Goal: Task Accomplishment & Management: Manage account settings

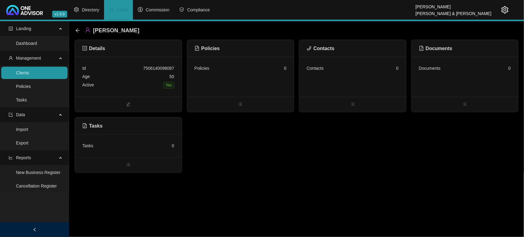
click at [221, 154] on div "Details Id 7506140098087 Age [DEMOGRAPHIC_DATA] Active Yes Policies Policies 0 …" at bounding box center [297, 106] width 444 height 133
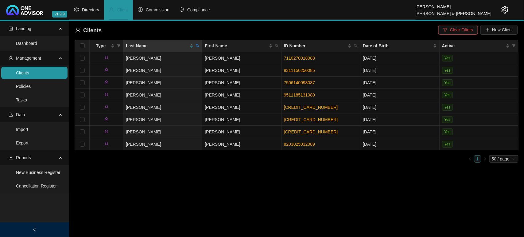
click at [198, 45] on icon "search" at bounding box center [198, 46] width 4 height 4
type input "wicks"
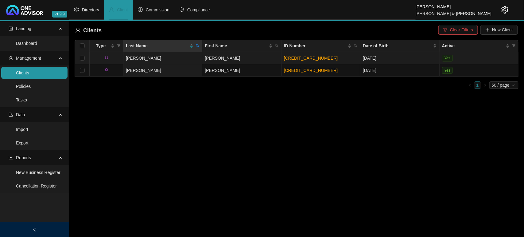
click at [189, 58] on td "Wicks" at bounding box center [163, 58] width 79 height 12
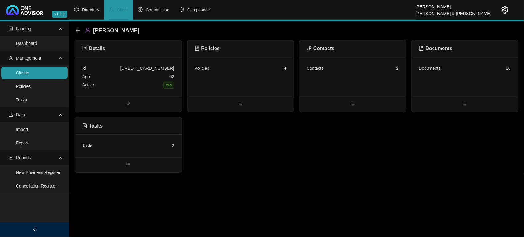
click at [341, 78] on div "Contacts 2" at bounding box center [353, 77] width 107 height 40
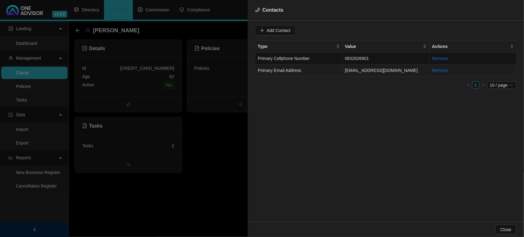
click at [329, 69] on td "Primary Email Address" at bounding box center [299, 71] width 87 height 12
drag, startPoint x: 320, startPoint y: 32, endPoint x: 240, endPoint y: 32, distance: 80.2
click at [240, 32] on div "Contacts Value info@stoneybrook.co.za Type Primary Email Address Cancel Update …" at bounding box center [262, 118] width 524 height 237
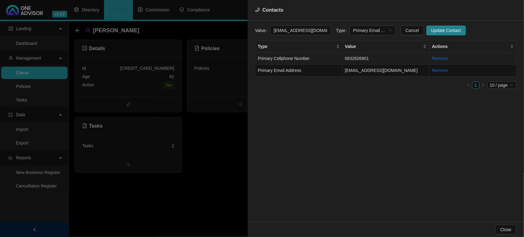
drag, startPoint x: 328, startPoint y: 58, endPoint x: 370, endPoint y: 58, distance: 41.8
click at [329, 58] on td "Primary Cellphone Number" at bounding box center [299, 59] width 87 height 12
drag, startPoint x: 314, startPoint y: 29, endPoint x: 215, endPoint y: 29, distance: 98.3
click at [215, 29] on div "Contacts Value 0832626901 Type Primary Cellphone Number Cancel Update Contact T…" at bounding box center [262, 118] width 524 height 237
click at [56, 73] on div at bounding box center [262, 118] width 524 height 237
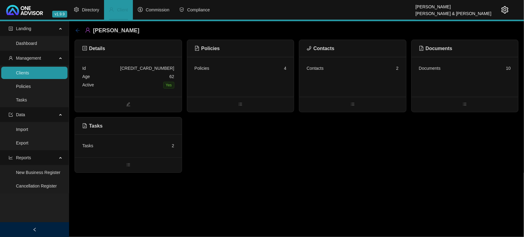
click at [76, 29] on icon "arrow-left" at bounding box center [77, 30] width 5 height 5
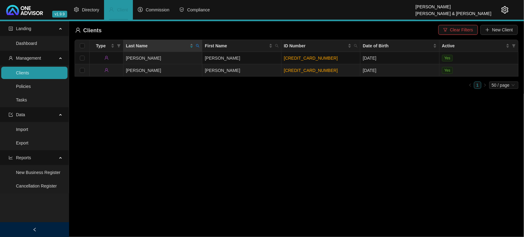
click at [171, 70] on td "Wicks" at bounding box center [163, 70] width 79 height 12
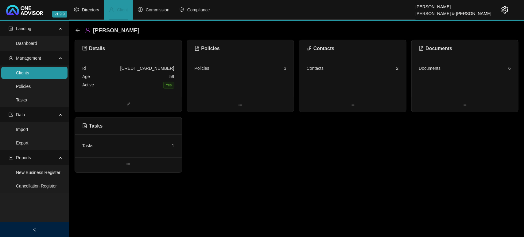
click at [379, 85] on div "Contacts 2" at bounding box center [353, 77] width 107 height 40
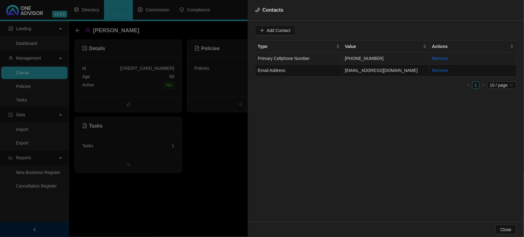
click at [363, 55] on td "+27 83 581 7055" at bounding box center [386, 59] width 87 height 12
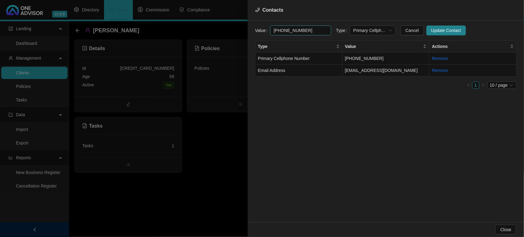
click at [283, 33] on input "+27 83 581 7055" at bounding box center [300, 30] width 61 height 10
drag, startPoint x: 300, startPoint y: 29, endPoint x: 234, endPoint y: 28, distance: 65.5
click at [234, 28] on div "Contacts Value 0835817055 Type Primary Cellphone Number Cancel Update Contact T…" at bounding box center [262, 118] width 524 height 237
type input "0835817055"
click at [436, 30] on span "Update Contact" at bounding box center [447, 30] width 30 height 7
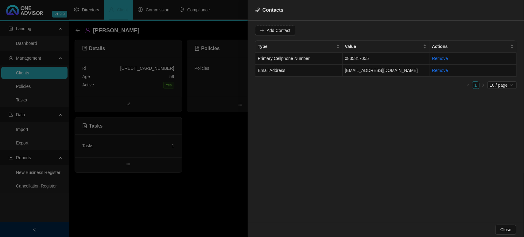
click at [331, 139] on div "Add Contact Type Value Actions Primary Cellphone Number 0835817055 Remove Email…" at bounding box center [386, 121] width 277 height 201
click at [310, 75] on td "Email Address" at bounding box center [299, 71] width 87 height 12
drag, startPoint x: 323, startPoint y: 31, endPoint x: 230, endPoint y: 22, distance: 93.6
click at [230, 22] on div "Contacts Value info@stoneybrook.co.za Type Email Address Cancel Update Contact …" at bounding box center [262, 118] width 524 height 237
click at [205, 157] on div at bounding box center [262, 118] width 524 height 237
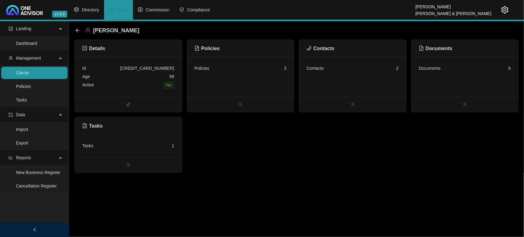
click at [116, 78] on div "Age 59" at bounding box center [128, 77] width 92 height 8
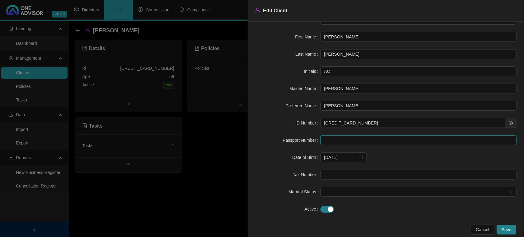
scroll to position [22, 0]
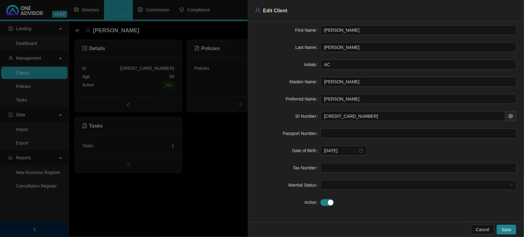
click at [223, 191] on div at bounding box center [262, 118] width 524 height 237
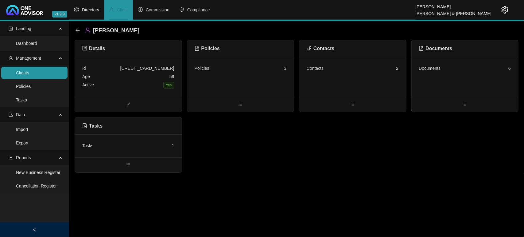
click at [338, 171] on div "Details Id 6510140002082 Age 59 Active Yes Policies Policies 3 Contacts Contact…" at bounding box center [297, 106] width 444 height 133
click at [29, 75] on link "Clients" at bounding box center [22, 72] width 13 height 5
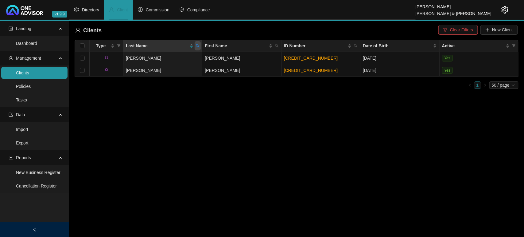
click at [197, 45] on icon "search" at bounding box center [198, 46] width 4 height 4
type input "bastar"
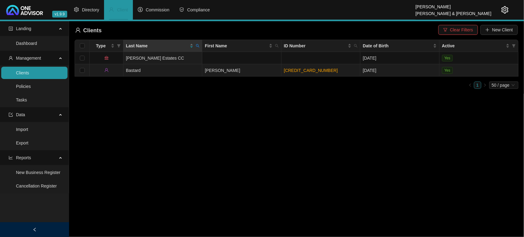
click at [179, 68] on td "Bastard" at bounding box center [163, 70] width 79 height 12
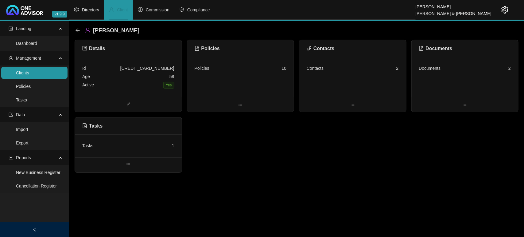
click at [332, 73] on div "Contacts 2" at bounding box center [353, 77] width 107 height 40
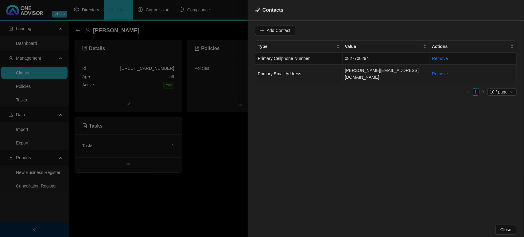
click at [306, 71] on td "Primary Email Address" at bounding box center [299, 74] width 87 height 19
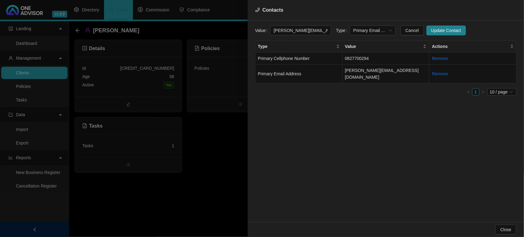
drag, startPoint x: 323, startPoint y: 30, endPoint x: 240, endPoint y: 29, distance: 83.0
click at [240, 29] on div "Contacts Value norman@ventureafrica.co.za Type Primary Email Address Cancel Upd…" at bounding box center [262, 118] width 524 height 237
click at [309, 57] on span "Primary Cellphone Number" at bounding box center [284, 58] width 52 height 5
drag, startPoint x: 302, startPoint y: 29, endPoint x: 235, endPoint y: 28, distance: 66.7
click at [235, 28] on div "Contacts Value 0827700294 Type Primary Cellphone Number Cancel Update Contact T…" at bounding box center [262, 118] width 524 height 237
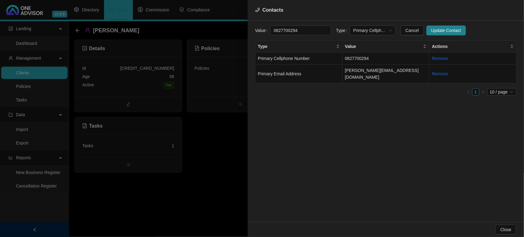
click at [213, 156] on div at bounding box center [262, 118] width 524 height 237
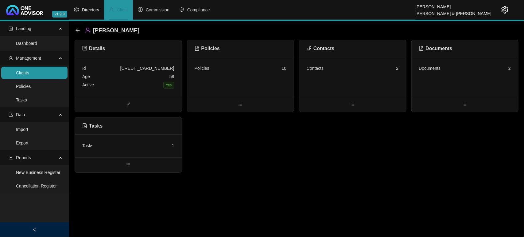
click at [134, 79] on div "Age 58" at bounding box center [128, 77] width 92 height 8
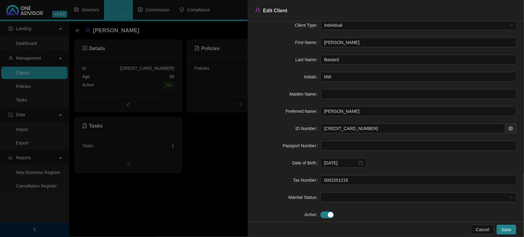
scroll to position [22, 0]
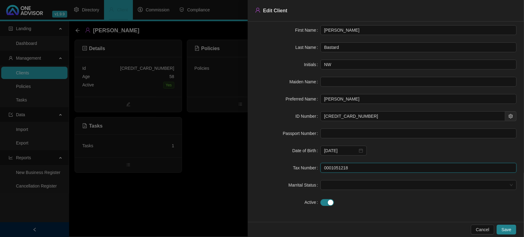
drag, startPoint x: 354, startPoint y: 167, endPoint x: 254, endPoint y: 164, distance: 99.9
click at [254, 164] on div "Client Type Individual First Name Norman William Last Name Bastard Initials NW …" at bounding box center [386, 122] width 277 height 200
click at [198, 171] on div at bounding box center [262, 118] width 524 height 237
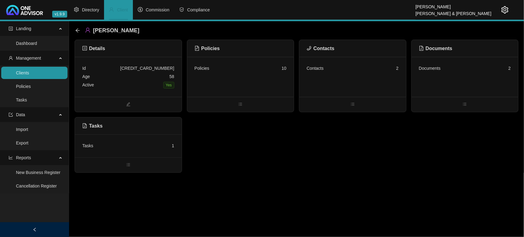
click at [29, 74] on link "Clients" at bounding box center [22, 72] width 13 height 5
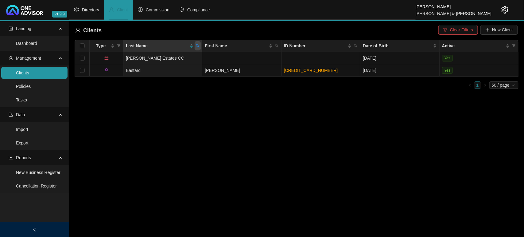
click at [199, 46] on icon "search" at bounding box center [198, 46] width 4 height 4
type input "klein"
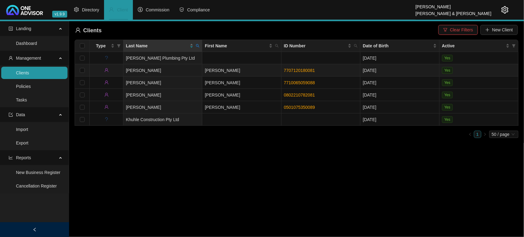
click at [175, 68] on td "Kleinhans" at bounding box center [163, 70] width 79 height 12
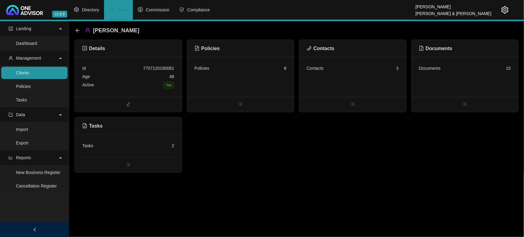
click at [352, 86] on div "Contacts 3" at bounding box center [353, 77] width 107 height 40
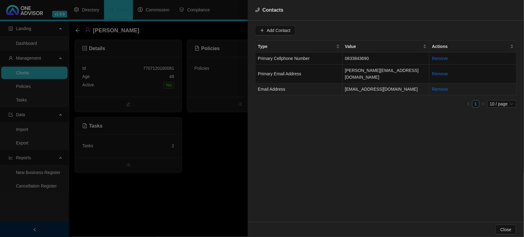
click at [326, 83] on td "Email Address" at bounding box center [299, 89] width 87 height 12
drag, startPoint x: 321, startPoint y: 33, endPoint x: 159, endPoint y: 33, distance: 162.8
click at [159, 33] on div "Contacts Value katethebladygreat@gmail.com Type Email Address Cancel Update Con…" at bounding box center [262, 118] width 524 height 237
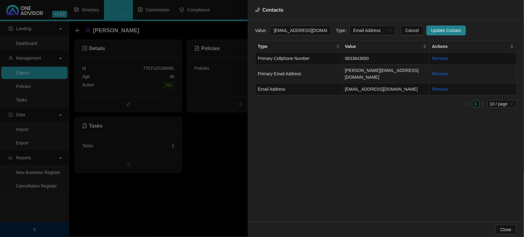
click at [272, 71] on span "Primary Email Address" at bounding box center [280, 73] width 44 height 5
drag, startPoint x: 322, startPoint y: 32, endPoint x: 223, endPoint y: 31, distance: 98.9
click at [223, 31] on div "Contacts Value kate@redelectrical.co.za Type Primary Email Address Cancel Updat…" at bounding box center [262, 118] width 524 height 237
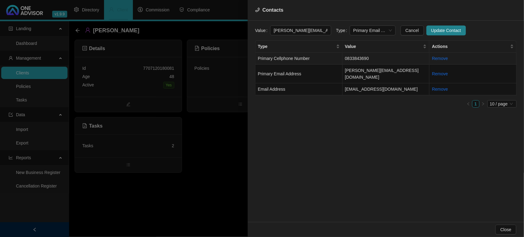
click at [365, 60] on td "0833843690" at bounding box center [386, 59] width 87 height 12
drag, startPoint x: 320, startPoint y: 32, endPoint x: 238, endPoint y: 30, distance: 81.7
click at [238, 30] on div "Contacts Value 0833843690 Type Primary Cellphone Number Cancel Update Contact T…" at bounding box center [262, 118] width 524 height 237
click at [369, 83] on td "katethebladygreat@gmail.com" at bounding box center [386, 89] width 87 height 12
drag, startPoint x: 326, startPoint y: 32, endPoint x: 263, endPoint y: 31, distance: 63.3
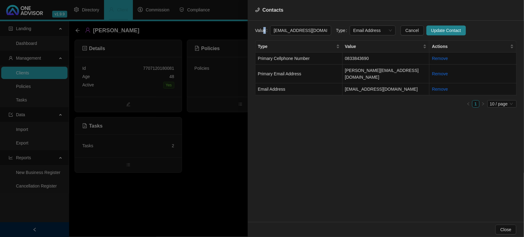
click at [263, 31] on form "Value katethebladygreat@gmail.com Type Email Address Cancel Update Contact" at bounding box center [386, 30] width 262 height 10
click at [180, 164] on div at bounding box center [262, 118] width 524 height 237
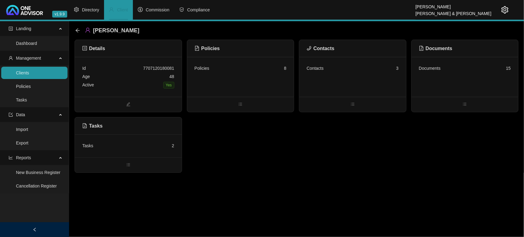
click at [29, 70] on link "Clients" at bounding box center [22, 72] width 13 height 5
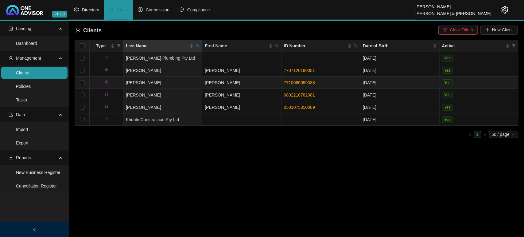
click at [223, 83] on td "Dion" at bounding box center [241, 82] width 79 height 12
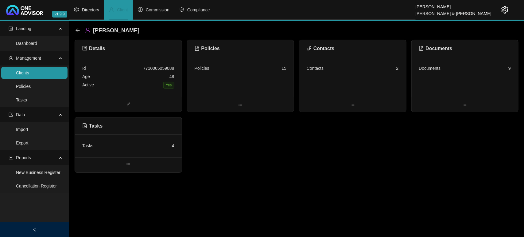
click at [320, 79] on div "Contacts 2" at bounding box center [353, 77] width 107 height 40
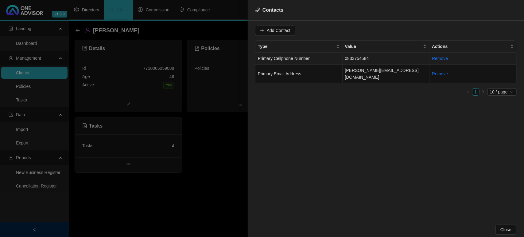
click at [312, 61] on td "Primary Cellphone Number" at bounding box center [299, 59] width 87 height 12
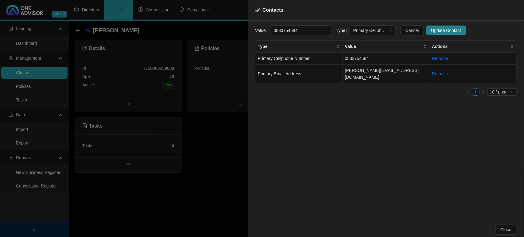
drag, startPoint x: 302, startPoint y: 31, endPoint x: 229, endPoint y: 24, distance: 73.5
click at [229, 24] on div "Contacts Value 0833754584 Type Primary Cellphone Number Cancel Update Contact T…" at bounding box center [262, 118] width 524 height 237
click at [207, 148] on div at bounding box center [262, 118] width 524 height 237
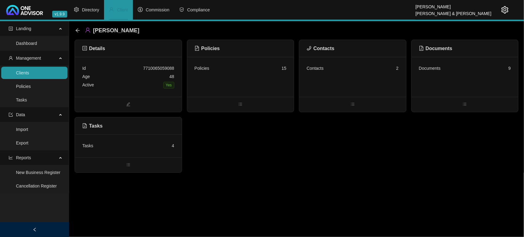
click at [135, 76] on div "Age 48" at bounding box center [128, 77] width 92 height 8
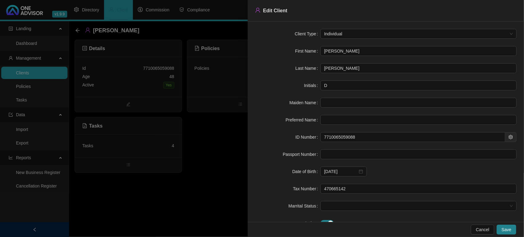
scroll to position [22, 0]
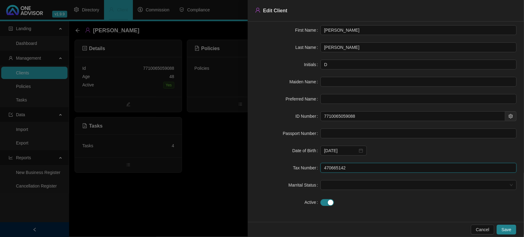
drag, startPoint x: 330, startPoint y: 170, endPoint x: 280, endPoint y: 168, distance: 49.8
click at [280, 168] on div "Tax Number 470665142" at bounding box center [386, 168] width 262 height 10
click at [137, 193] on div at bounding box center [262, 118] width 524 height 237
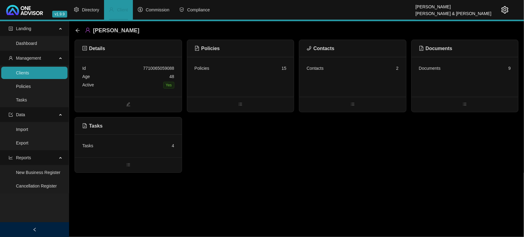
click at [22, 75] on link "Clients" at bounding box center [22, 72] width 13 height 5
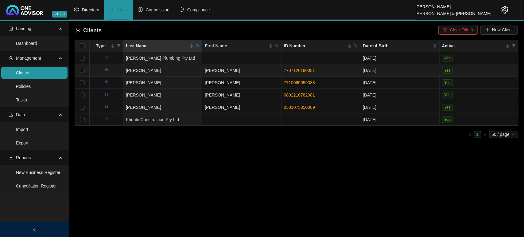
click at [180, 70] on td "Kleinhans" at bounding box center [163, 70] width 79 height 12
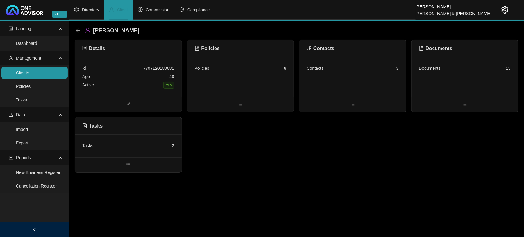
click at [124, 79] on div "Age 48" at bounding box center [128, 77] width 92 height 8
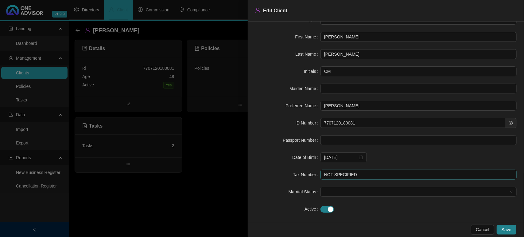
scroll to position [22, 0]
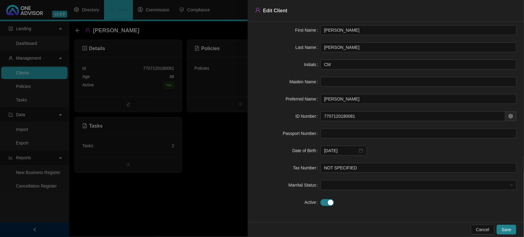
click at [194, 207] on div at bounding box center [262, 118] width 524 height 237
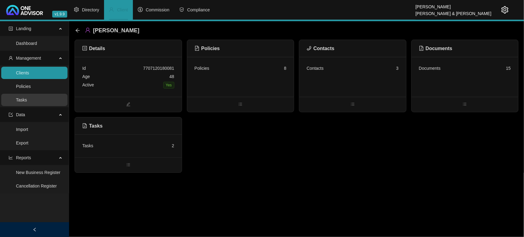
click at [27, 97] on link "Tasks" at bounding box center [21, 99] width 11 height 5
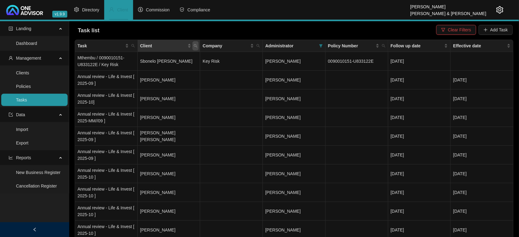
click at [197, 47] on icon "search" at bounding box center [196, 46] width 4 height 4
type input "klei"
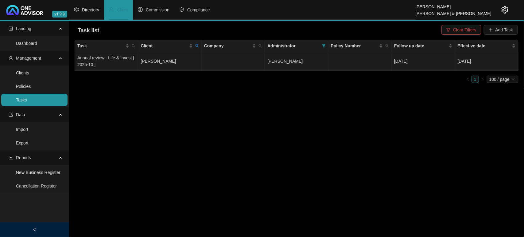
click at [167, 65] on td "Dion Kleinhans" at bounding box center [169, 61] width 63 height 19
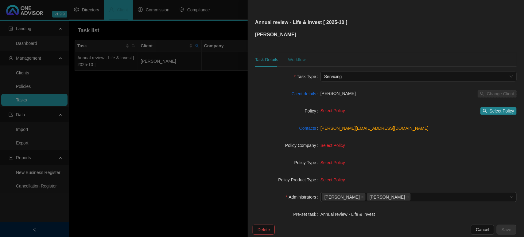
click at [295, 57] on div "Workflow" at bounding box center [297, 59] width 18 height 7
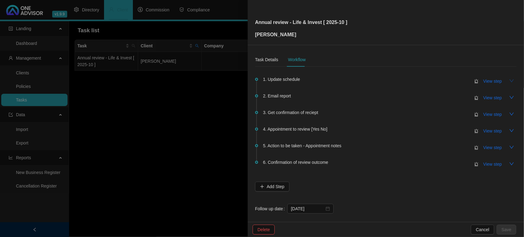
click at [510, 80] on icon "down" at bounding box center [512, 80] width 5 height 5
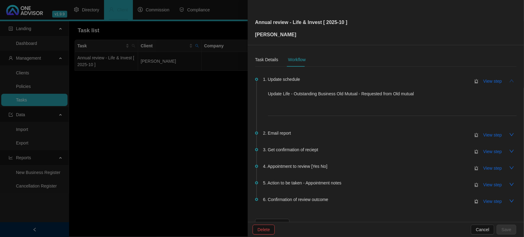
click at [510, 80] on icon "up" at bounding box center [512, 80] width 5 height 5
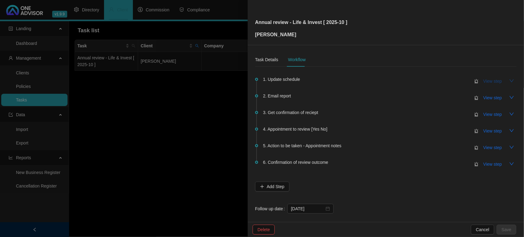
click at [491, 81] on span "View step" at bounding box center [493, 81] width 18 height 7
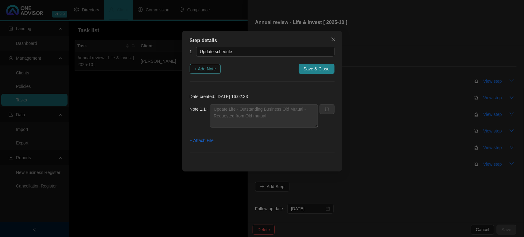
click at [216, 71] on span "+ Add Note" at bounding box center [206, 68] width 22 height 7
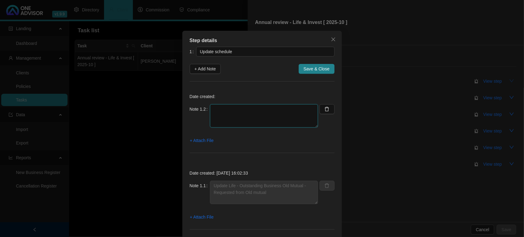
click at [214, 108] on textarea at bounding box center [264, 115] width 108 height 23
type textarea "Old mutual updated"
click at [304, 69] on span "Save & Close" at bounding box center [317, 68] width 26 height 7
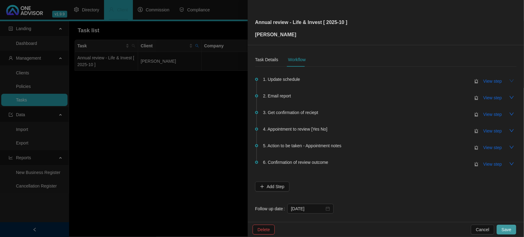
click at [505, 227] on span "Save" at bounding box center [507, 229] width 10 height 7
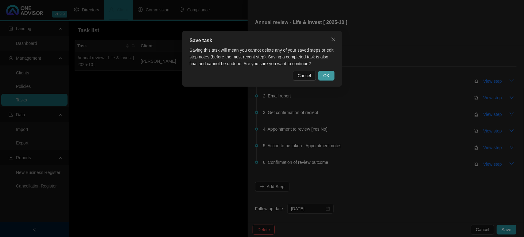
click at [328, 74] on span "OK" at bounding box center [327, 75] width 6 height 7
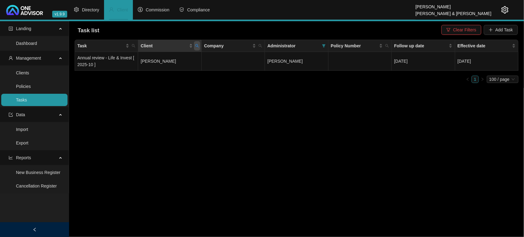
click at [197, 46] on icon "search" at bounding box center [197, 46] width 4 height 4
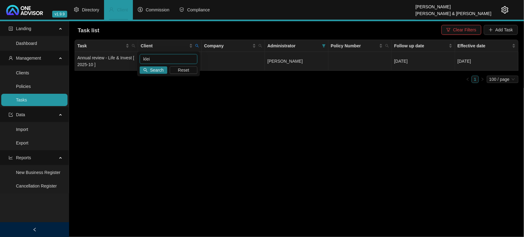
drag, startPoint x: 132, startPoint y: 59, endPoint x: 102, endPoint y: 59, distance: 30.7
click at [102, 59] on body "v1.9.9 Adrianna Carvalho Smith & Bormann Directory Client Commission Compliance…" at bounding box center [262, 118] width 524 height 237
type input "kemp"
click at [116, 62] on td "Annual review - Life & Invest [ 2025-10 ]" at bounding box center [106, 61] width 63 height 19
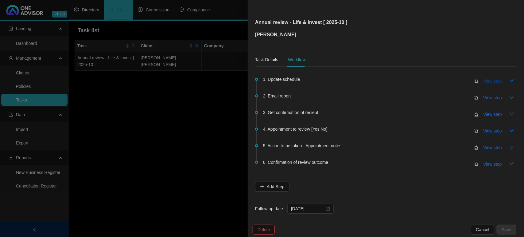
click at [489, 83] on span "View step" at bounding box center [493, 81] width 18 height 7
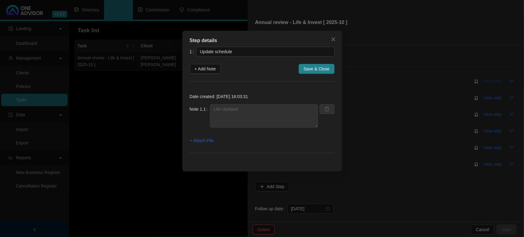
click at [489, 83] on div "Step details 1 Update schedule + Add Note Save & Close Date created: 2025-10-02…" at bounding box center [262, 118] width 524 height 237
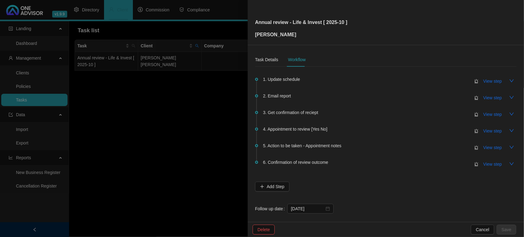
click at [198, 124] on div at bounding box center [262, 118] width 524 height 237
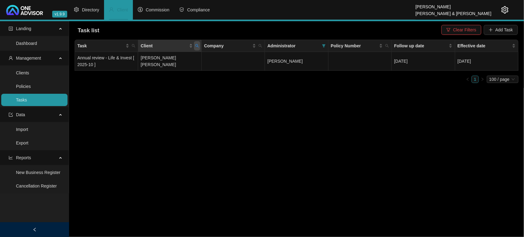
click at [198, 44] on icon "search" at bounding box center [197, 46] width 4 height 4
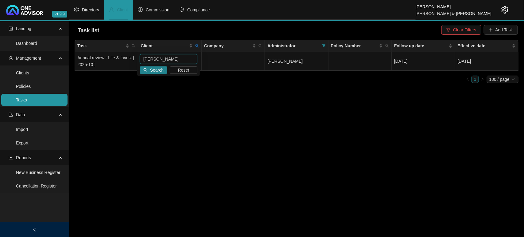
drag, startPoint x: 170, startPoint y: 56, endPoint x: 53, endPoint y: 50, distance: 117.2
click at [53, 50] on body "v1.9.9 Adrianna Carvalho Smith & Bormann Directory Client Commission Compliance…" at bounding box center [262, 118] width 524 height 237
type input "black"
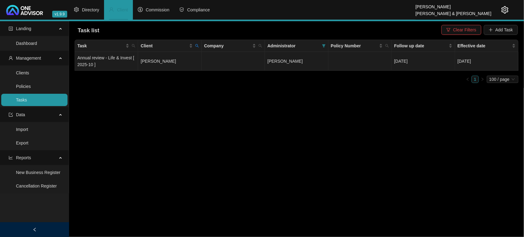
click at [165, 56] on td "John Shelton Black" at bounding box center [169, 61] width 63 height 19
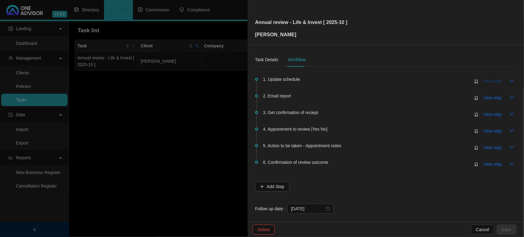
click at [486, 80] on span "View step" at bounding box center [493, 81] width 18 height 7
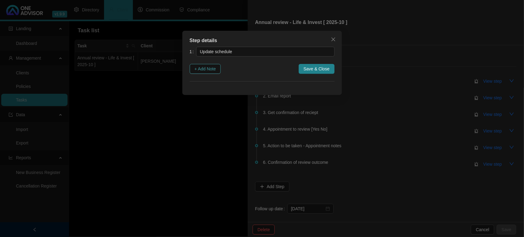
click at [213, 66] on span "+ Add Note" at bounding box center [206, 68] width 22 height 7
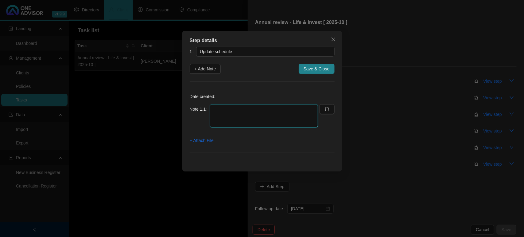
click at [229, 111] on textarea at bounding box center [264, 115] width 108 height 23
click at [246, 114] on textarea at bounding box center [264, 115] width 108 height 23
type textarea "U"
type textarea "Life Updated"
click at [304, 70] on button "Save & Close" at bounding box center [317, 69] width 36 height 10
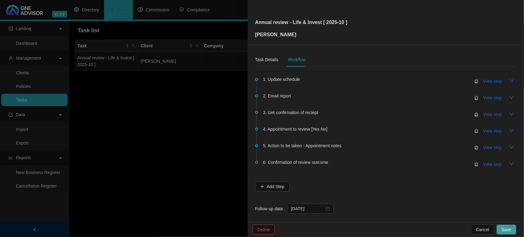
click at [512, 228] on button "Save" at bounding box center [507, 230] width 20 height 10
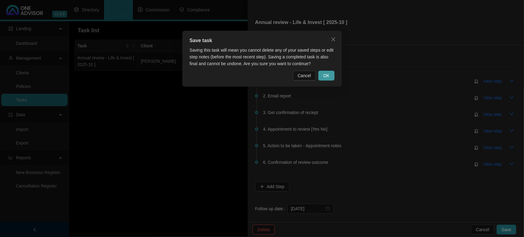
click at [324, 76] on span "OK" at bounding box center [327, 75] width 6 height 7
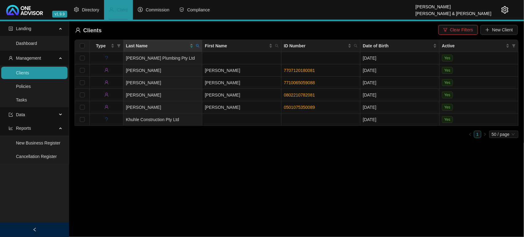
click at [199, 47] on icon "search" at bounding box center [198, 46] width 4 height 4
type input "black"
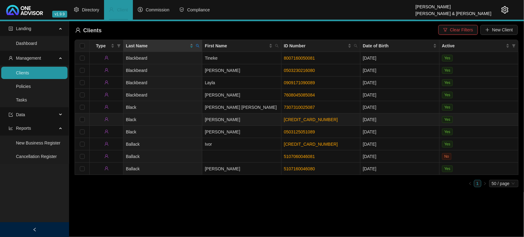
click at [176, 119] on td "Black" at bounding box center [163, 119] width 79 height 12
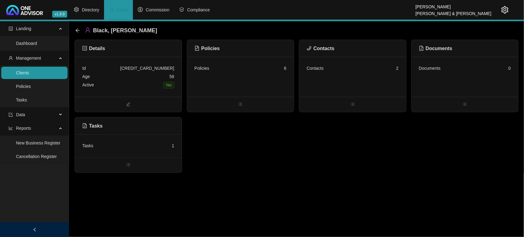
click at [359, 77] on div "Contacts 2" at bounding box center [353, 77] width 107 height 40
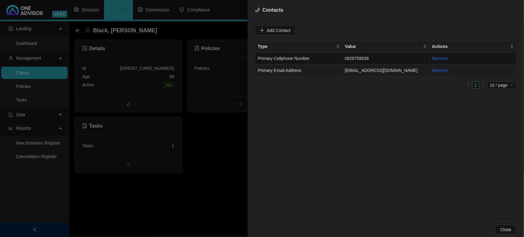
click at [332, 71] on td "Primary Email Address" at bounding box center [299, 71] width 87 height 12
drag, startPoint x: 323, startPoint y: 32, endPoint x: 228, endPoint y: 27, distance: 95.1
click at [228, 27] on div "Contacts Value jsmlblack@gmail.com Type Primary Email Address Cancel Update Con…" at bounding box center [262, 118] width 524 height 237
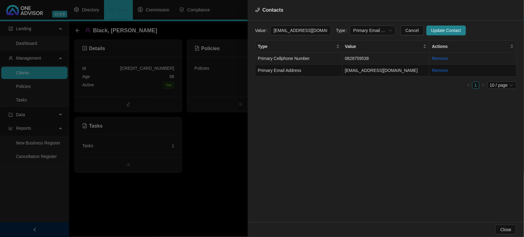
click at [300, 61] on span "Primary Cellphone Number" at bounding box center [284, 58] width 52 height 5
drag, startPoint x: 303, startPoint y: 28, endPoint x: 235, endPoint y: 22, distance: 68.1
click at [235, 22] on div "Contacts Value 0828759538 Type Primary Cellphone Number Cancel Update Contact T…" at bounding box center [262, 118] width 524 height 237
click at [229, 148] on div at bounding box center [262, 118] width 524 height 237
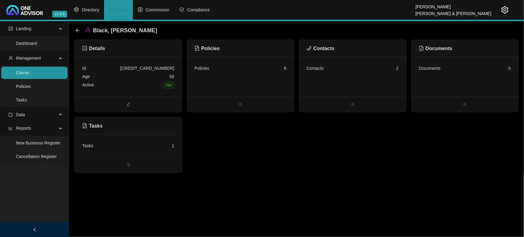
click at [134, 81] on div "Active Yes" at bounding box center [128, 85] width 92 height 9
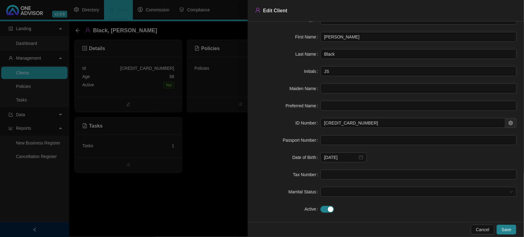
scroll to position [22, 0]
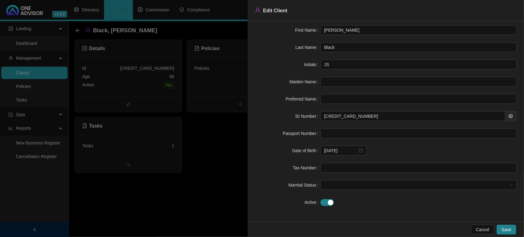
click at [194, 203] on div at bounding box center [262, 118] width 524 height 237
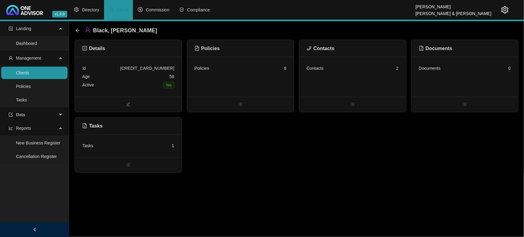
click at [29, 70] on link "Clients" at bounding box center [22, 72] width 13 height 5
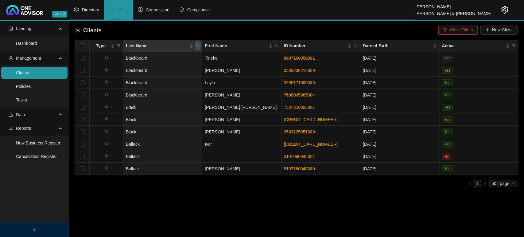
click at [198, 46] on icon "search" at bounding box center [198, 46] width 4 height 4
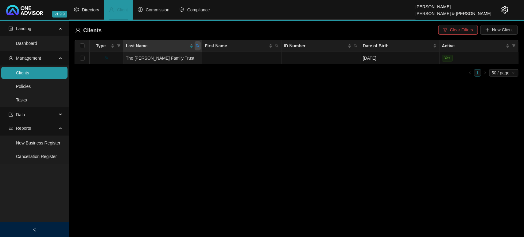
click at [197, 43] on span at bounding box center [198, 45] width 6 height 9
click at [165, 57] on input "mortlocl" at bounding box center [170, 59] width 58 height 10
type input "mortloc"
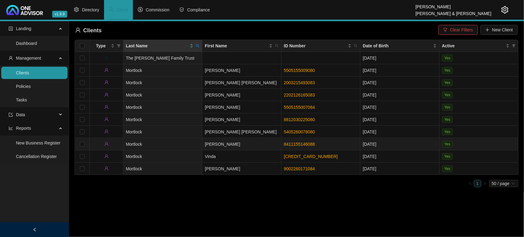
click at [191, 142] on td "Mortlock" at bounding box center [163, 144] width 79 height 12
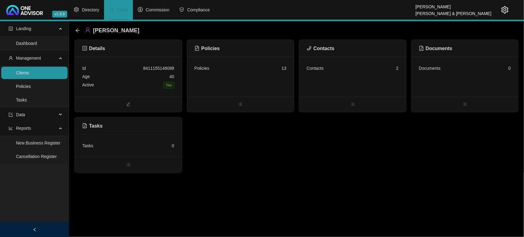
click at [358, 81] on div "Contacts 2" at bounding box center [353, 77] width 107 height 40
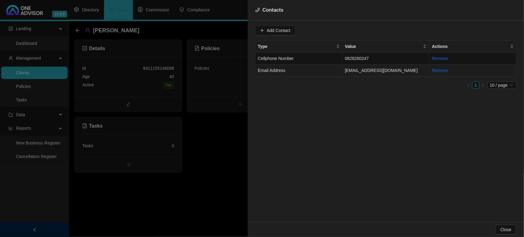
click at [343, 70] on td "mortlockbrangus@gmail.com" at bounding box center [386, 71] width 87 height 12
drag, startPoint x: 323, startPoint y: 31, endPoint x: 197, endPoint y: 28, distance: 125.4
click at [197, 28] on div "Contacts Value mortlockbrangus@gmail.com Type Email Address Cancel Update Conta…" at bounding box center [262, 118] width 524 height 237
click at [308, 70] on td "Email Address" at bounding box center [299, 71] width 87 height 12
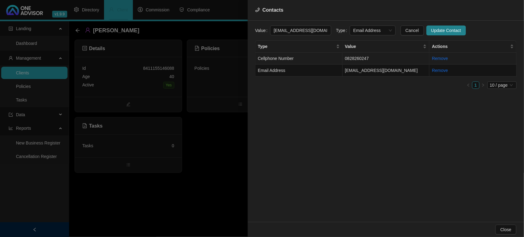
scroll to position [0, 7]
click at [354, 28] on span "Email Address" at bounding box center [373, 30] width 39 height 9
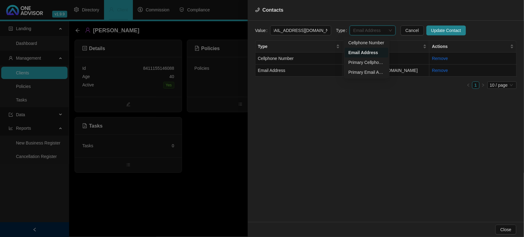
scroll to position [0, 0]
click at [355, 62] on div "Primary Cellphone Number" at bounding box center [367, 62] width 36 height 7
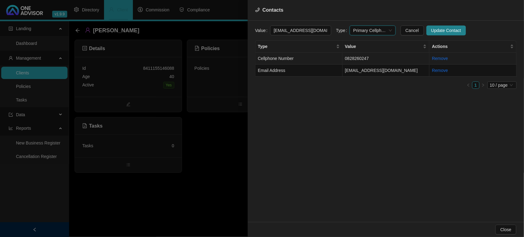
click at [355, 63] on td "0828260247" at bounding box center [386, 59] width 87 height 12
click at [320, 55] on td "Cellphone Number" at bounding box center [299, 59] width 87 height 12
click at [361, 27] on span "Cellphone Number" at bounding box center [373, 30] width 39 height 9
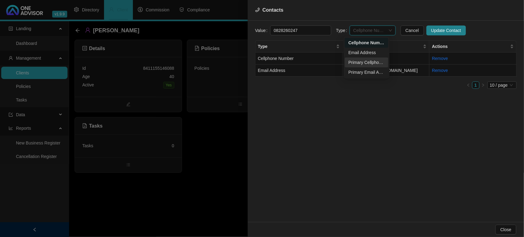
click at [362, 64] on div "Primary Cellphone Number" at bounding box center [367, 62] width 36 height 7
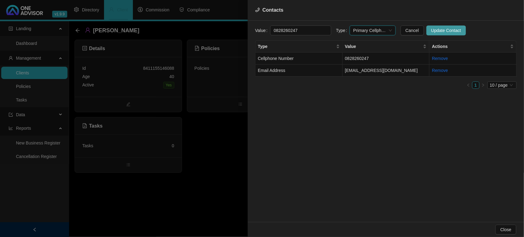
click at [432, 27] on span "Update Contact" at bounding box center [447, 30] width 30 height 7
click at [312, 68] on td "Email Address" at bounding box center [299, 71] width 87 height 12
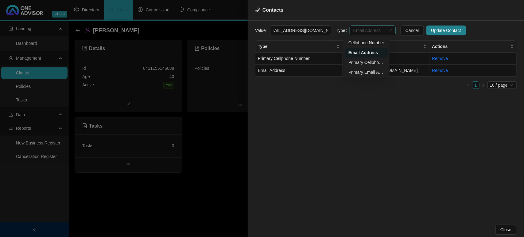
click at [359, 31] on span "Email Address" at bounding box center [373, 30] width 39 height 9
click at [359, 68] on div "Primary Email Address" at bounding box center [367, 72] width 44 height 10
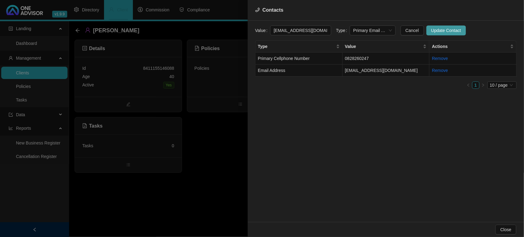
click at [432, 28] on span "Update Contact" at bounding box center [447, 30] width 30 height 7
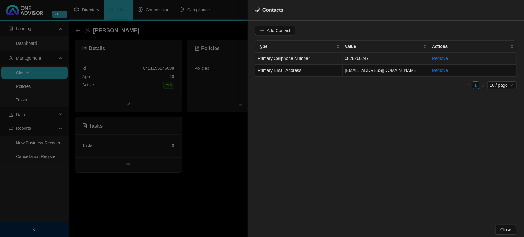
click at [370, 61] on td "0828260247" at bounding box center [386, 59] width 87 height 12
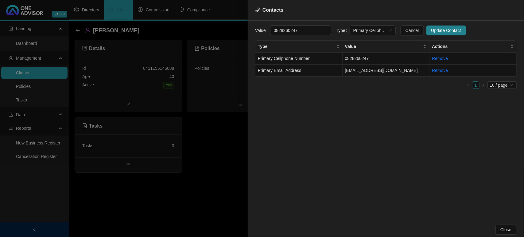
drag, startPoint x: 313, startPoint y: 32, endPoint x: 231, endPoint y: 25, distance: 82.4
click at [231, 25] on div "Contacts Value 0828260247 Type Primary Cellphone Number Cancel Update Contact T…" at bounding box center [262, 118] width 524 height 237
click at [205, 160] on div at bounding box center [262, 118] width 524 height 237
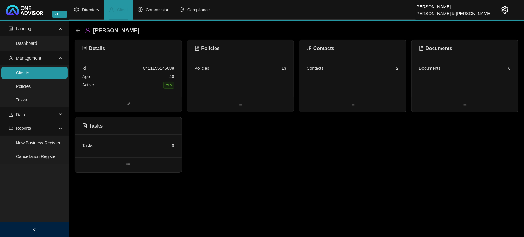
click at [138, 79] on div "Age 40" at bounding box center [128, 77] width 92 height 8
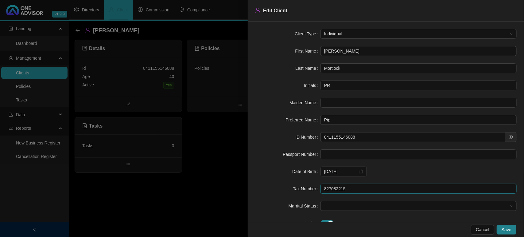
drag, startPoint x: 349, startPoint y: 189, endPoint x: 278, endPoint y: 186, distance: 70.7
click at [278, 186] on div "Tax Number 827082215" at bounding box center [386, 189] width 262 height 10
click at [221, 191] on div at bounding box center [262, 118] width 524 height 237
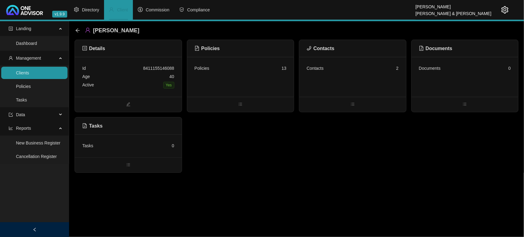
click at [29, 71] on link "Clients" at bounding box center [22, 72] width 13 height 5
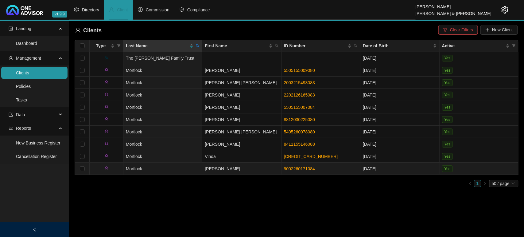
click at [183, 164] on td "Mortlock" at bounding box center [163, 169] width 79 height 12
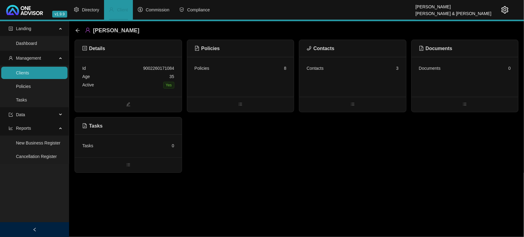
click at [144, 86] on div "Active Yes" at bounding box center [128, 85] width 92 height 9
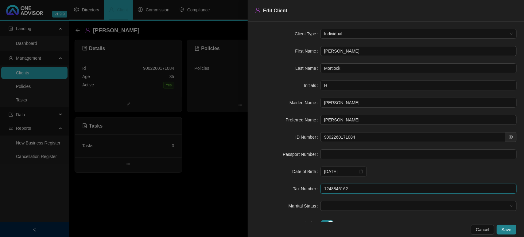
drag, startPoint x: 363, startPoint y: 191, endPoint x: 265, endPoint y: 185, distance: 98.5
click at [265, 185] on div "Tax Number 1248846162" at bounding box center [386, 189] width 262 height 10
drag, startPoint x: 196, startPoint y: 164, endPoint x: 205, endPoint y: 159, distance: 10.5
click at [196, 164] on div at bounding box center [262, 118] width 524 height 237
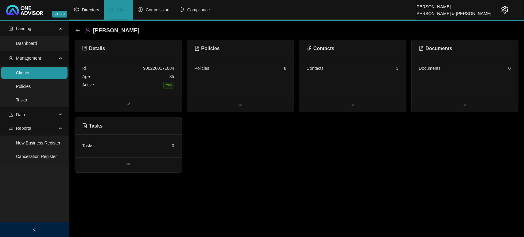
click at [320, 77] on div "Contacts 3" at bounding box center [353, 77] width 107 height 40
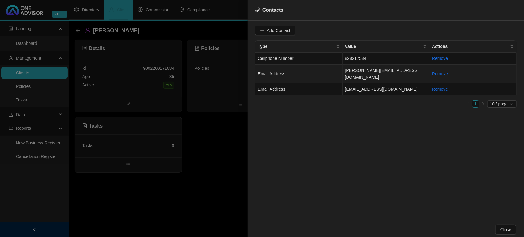
click at [327, 72] on td "Email Address" at bounding box center [299, 74] width 87 height 19
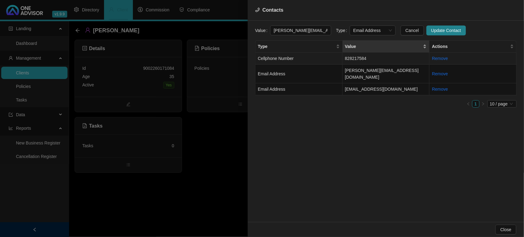
scroll to position [0, 5]
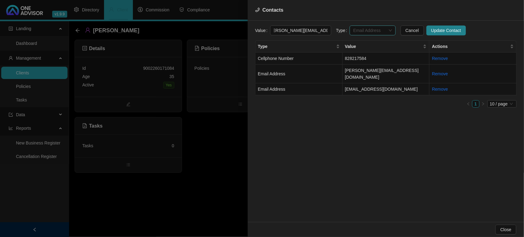
click at [359, 31] on span "Email Address" at bounding box center [373, 30] width 39 height 9
click at [366, 70] on div "Primary Email Address" at bounding box center [367, 72] width 36 height 7
drag, startPoint x: 274, startPoint y: 29, endPoint x: 346, endPoint y: 31, distance: 71.9
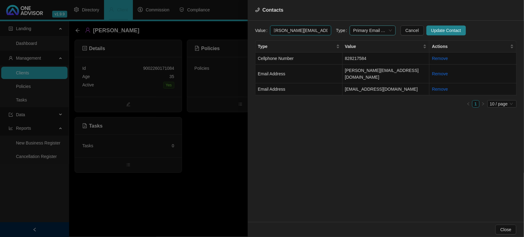
click at [346, 31] on form "Value helena.mortlock@gmail.com Type Primary Email Address Cancel Update Contact" at bounding box center [386, 30] width 262 height 10
click at [432, 32] on span "Update Contact" at bounding box center [447, 30] width 30 height 7
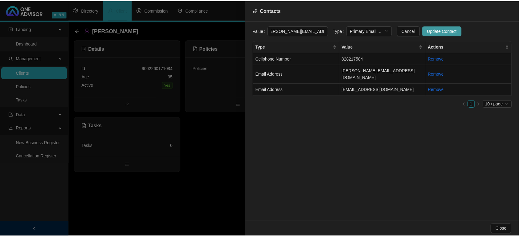
scroll to position [0, 0]
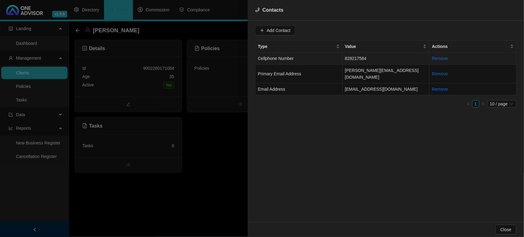
click at [360, 59] on td "828217584" at bounding box center [386, 59] width 87 height 12
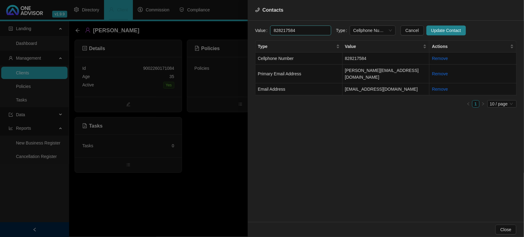
drag, startPoint x: 274, startPoint y: 29, endPoint x: 273, endPoint y: 34, distance: 5.0
click at [274, 29] on input "828217584" at bounding box center [300, 30] width 61 height 10
drag, startPoint x: 305, startPoint y: 29, endPoint x: 221, endPoint y: 25, distance: 84.2
click at [221, 25] on div "Contacts Value 0828217584 Type Cellphone Number Cancel Update Contact Type Valu…" at bounding box center [262, 118] width 524 height 237
click at [372, 32] on span "Cellphone Number" at bounding box center [373, 30] width 39 height 9
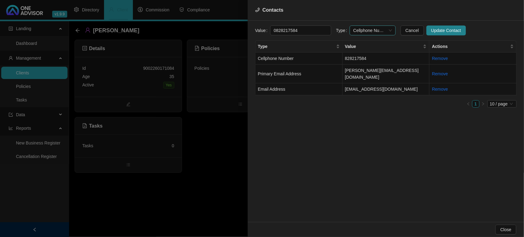
type input "0828217584"
click at [360, 59] on div "Primary Cellphone Number" at bounding box center [367, 62] width 36 height 7
click at [439, 28] on span "Update Contact" at bounding box center [447, 30] width 30 height 7
drag, startPoint x: 195, startPoint y: 182, endPoint x: 190, endPoint y: 179, distance: 6.5
click at [195, 182] on div at bounding box center [262, 118] width 524 height 237
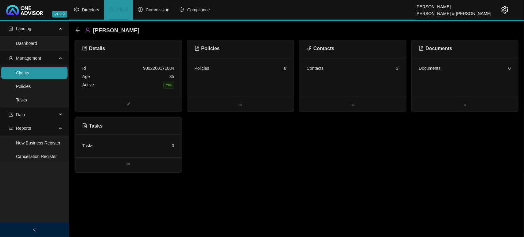
click at [16, 72] on link "Clients" at bounding box center [22, 72] width 13 height 5
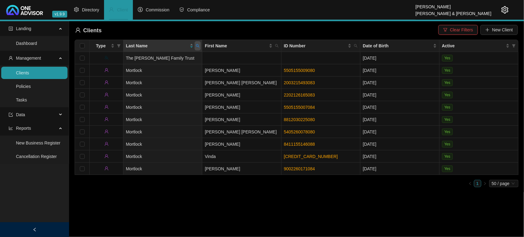
click at [195, 46] on span at bounding box center [198, 45] width 6 height 9
type input "mage"
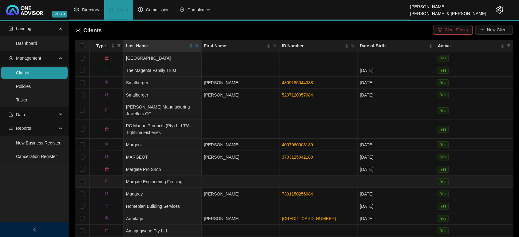
scroll to position [10, 0]
